Goal: Task Accomplishment & Management: Manage account settings

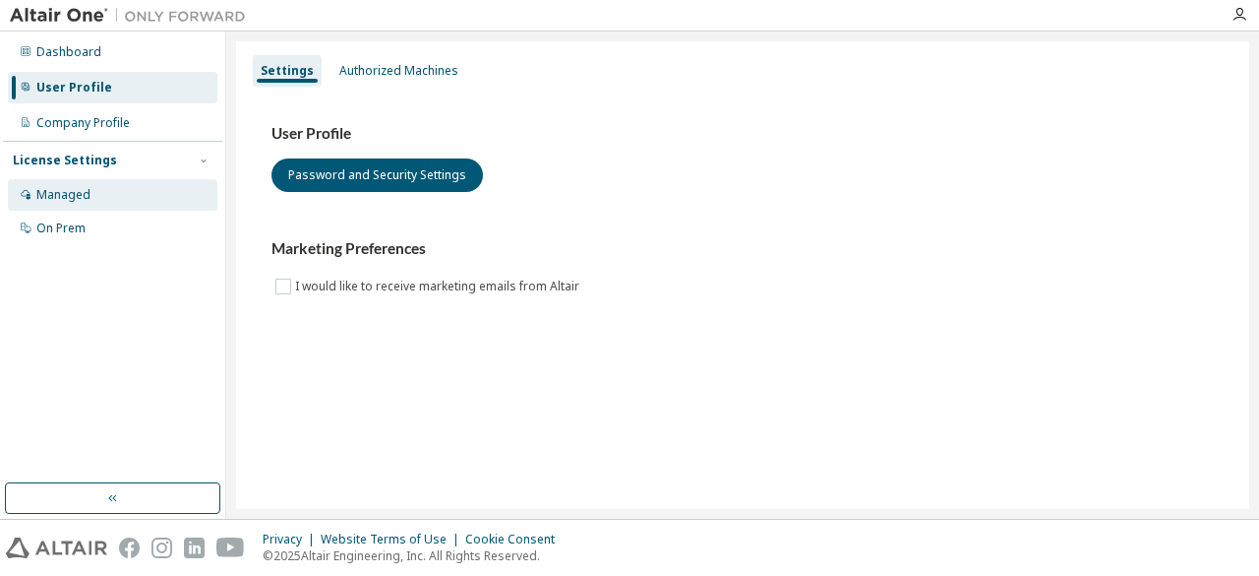
click at [171, 190] on div "Managed" at bounding box center [113, 194] width 210 height 31
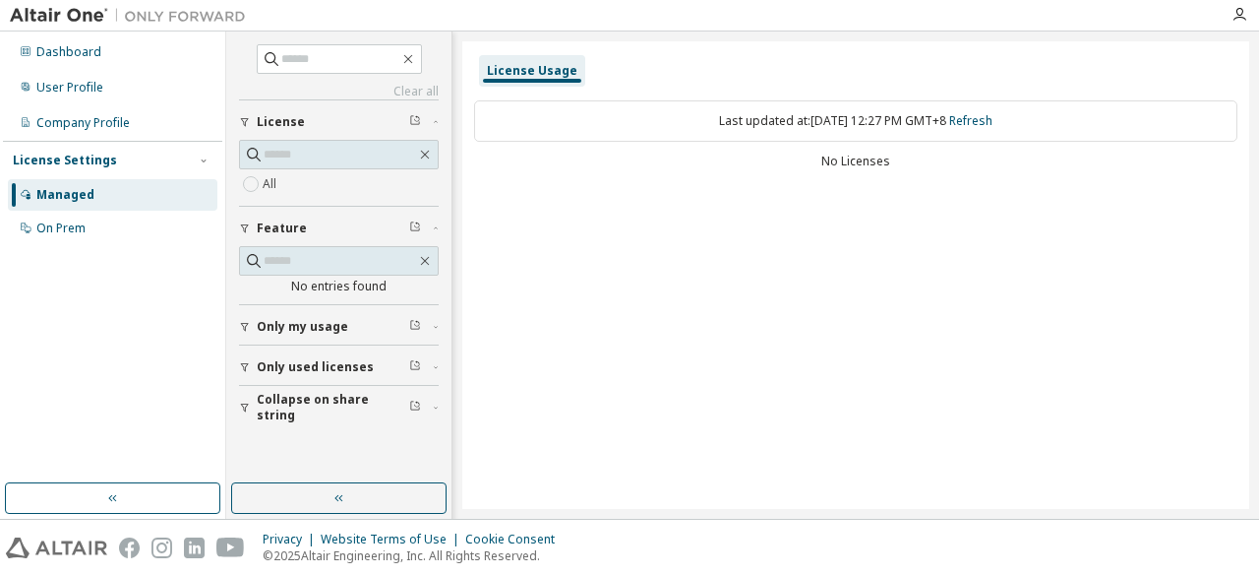
click at [553, 220] on div "License Usage Last updated at: [DATE] 12:27 PM GMT+8 Refresh No Licenses" at bounding box center [855, 274] width 787 height 467
